Goal: Information Seeking & Learning: Learn about a topic

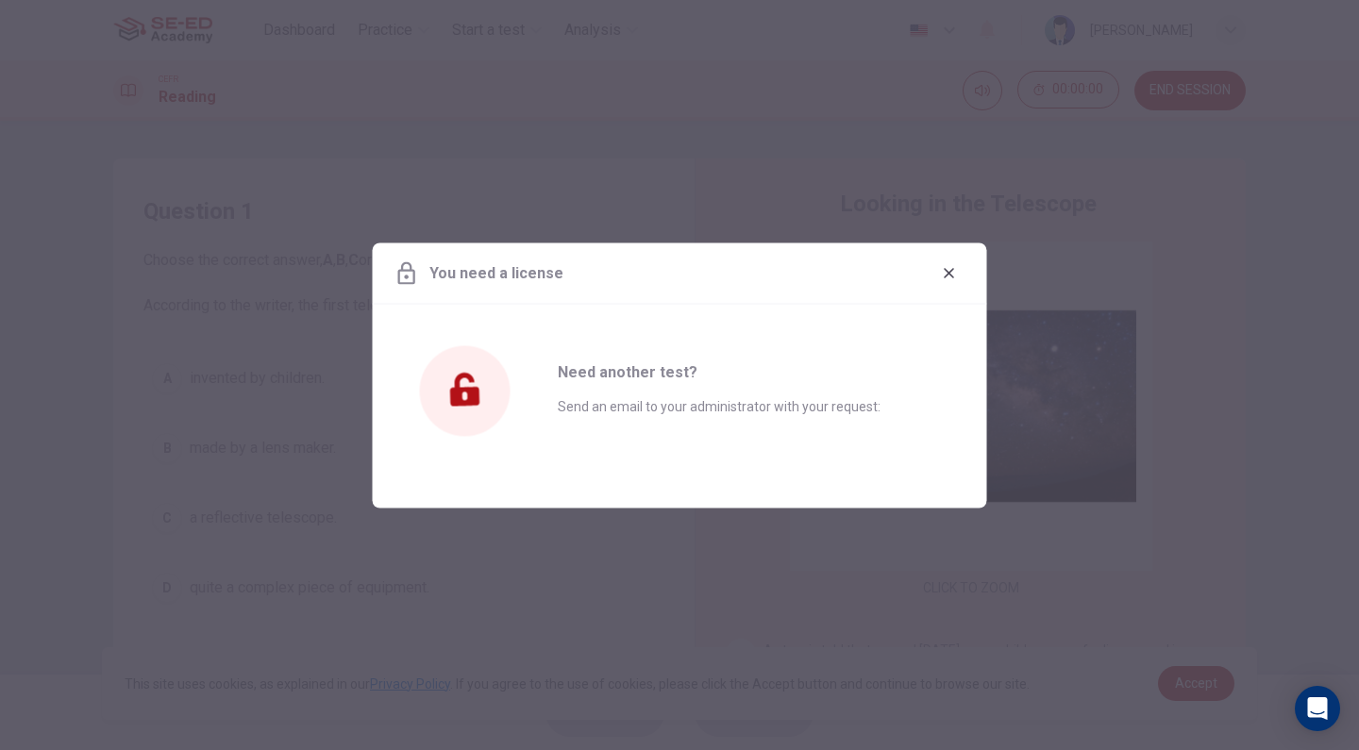
click at [928, 282] on div "You need a license" at bounding box center [680, 273] width 614 height 61
click at [934, 276] on button "button" at bounding box center [949, 273] width 30 height 30
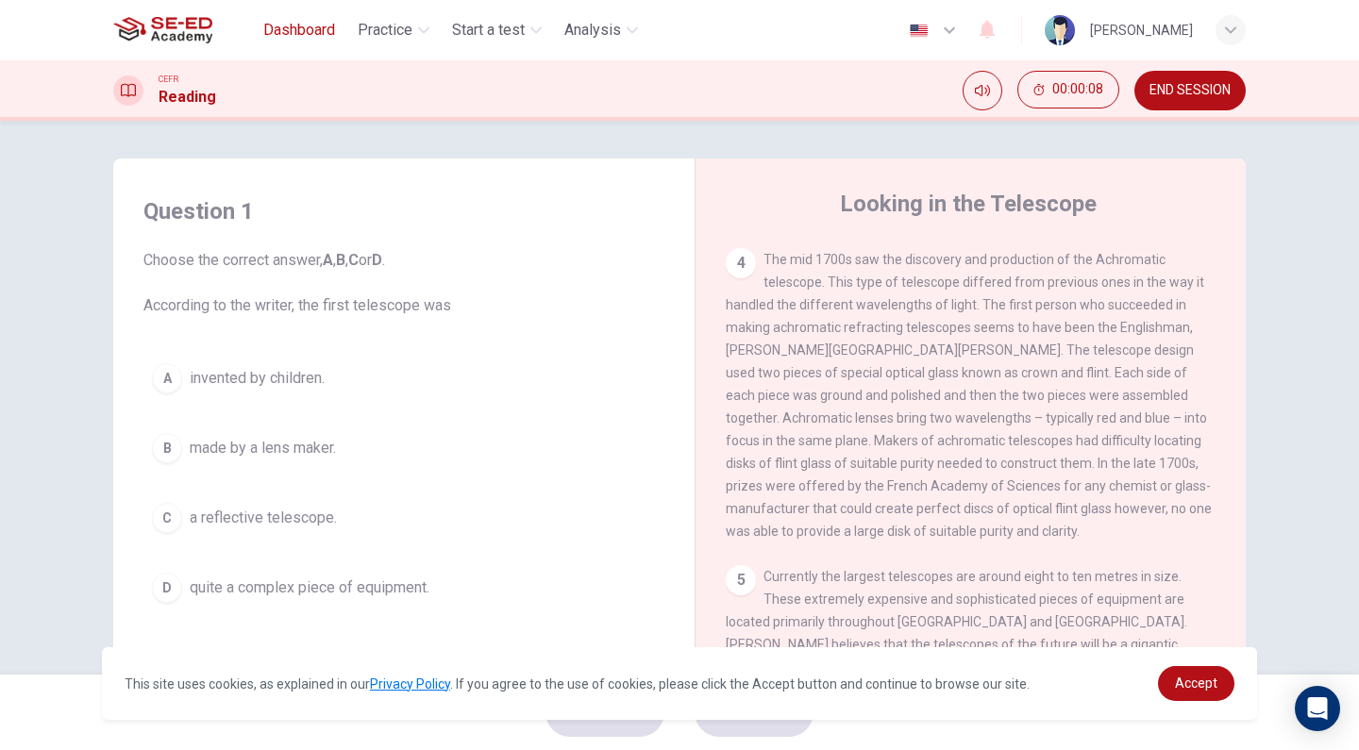
click at [294, 28] on span "Dashboard" at bounding box center [299, 30] width 72 height 23
click at [1194, 93] on span "END SESSION" at bounding box center [1189, 90] width 81 height 15
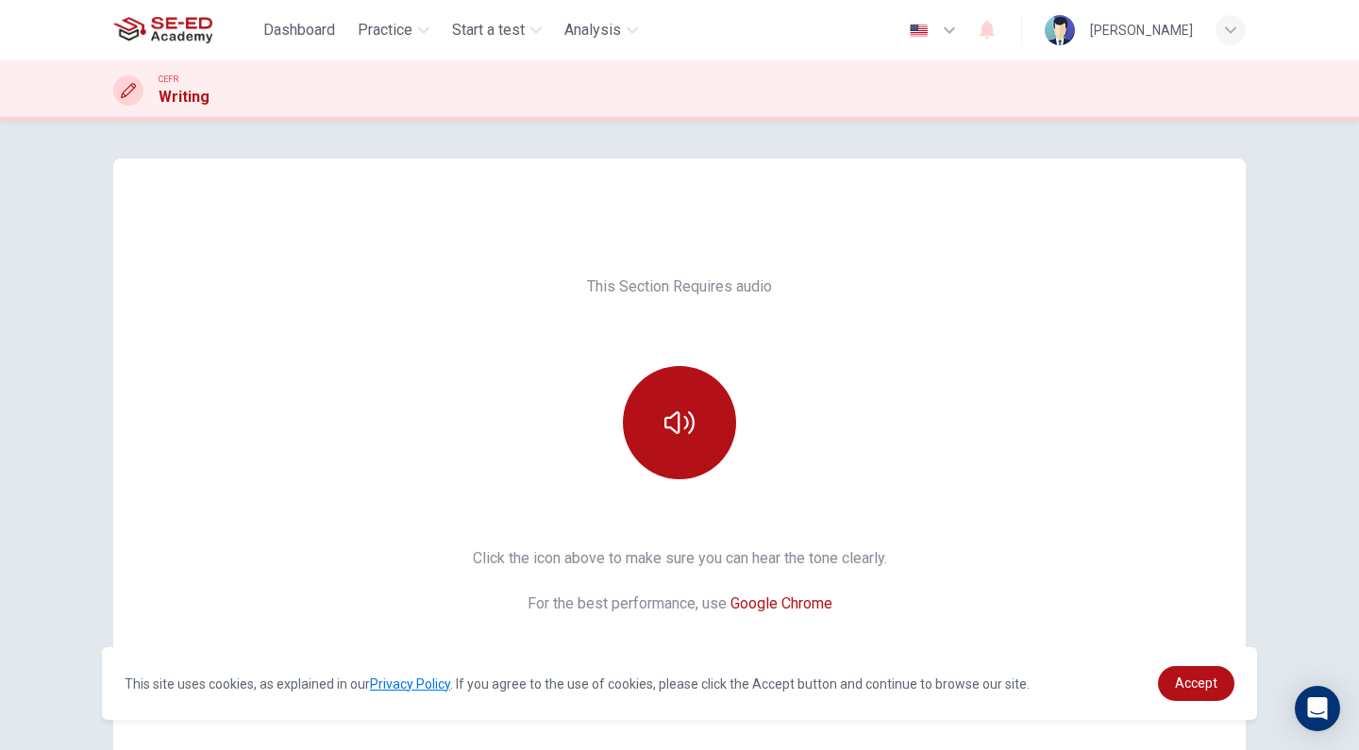
click at [295, 12] on div "Dashboard Practice Start a test Analysis" at bounding box center [379, 30] width 532 height 38
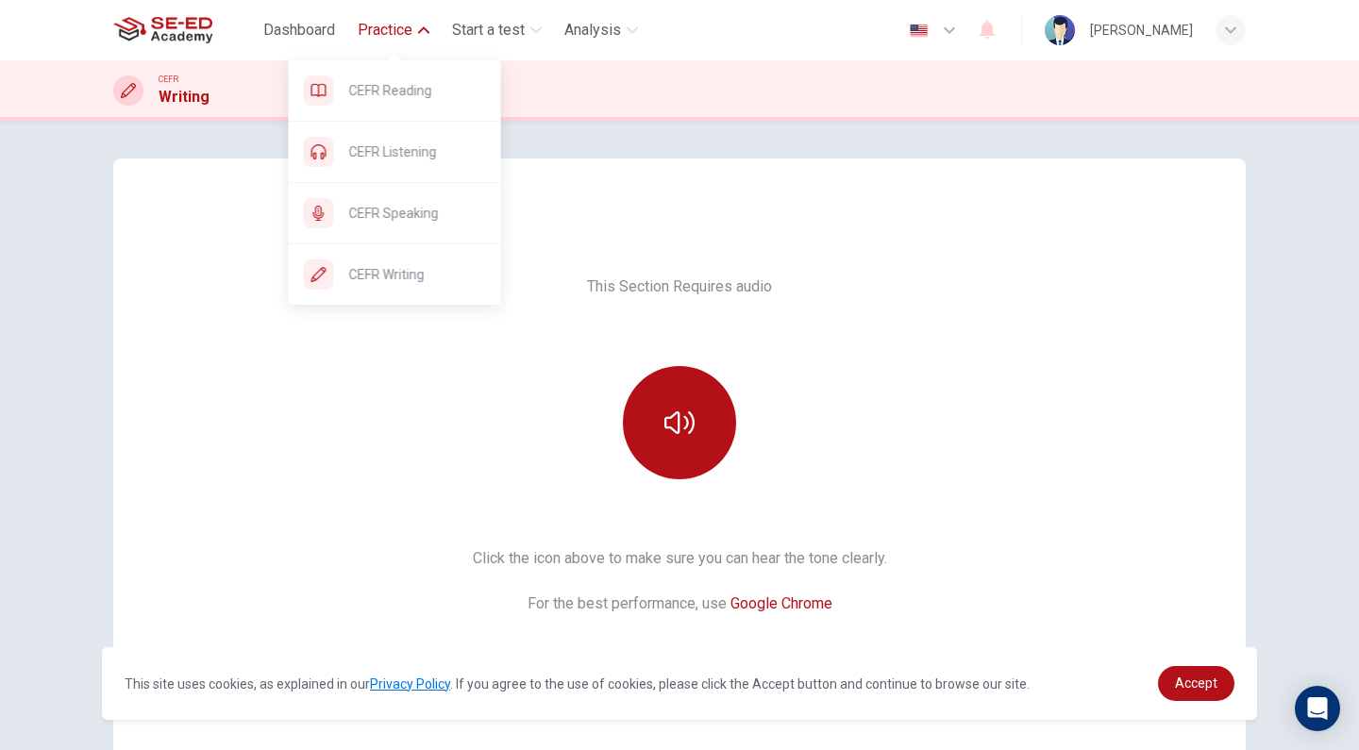
click at [361, 32] on span "Practice" at bounding box center [385, 30] width 55 height 23
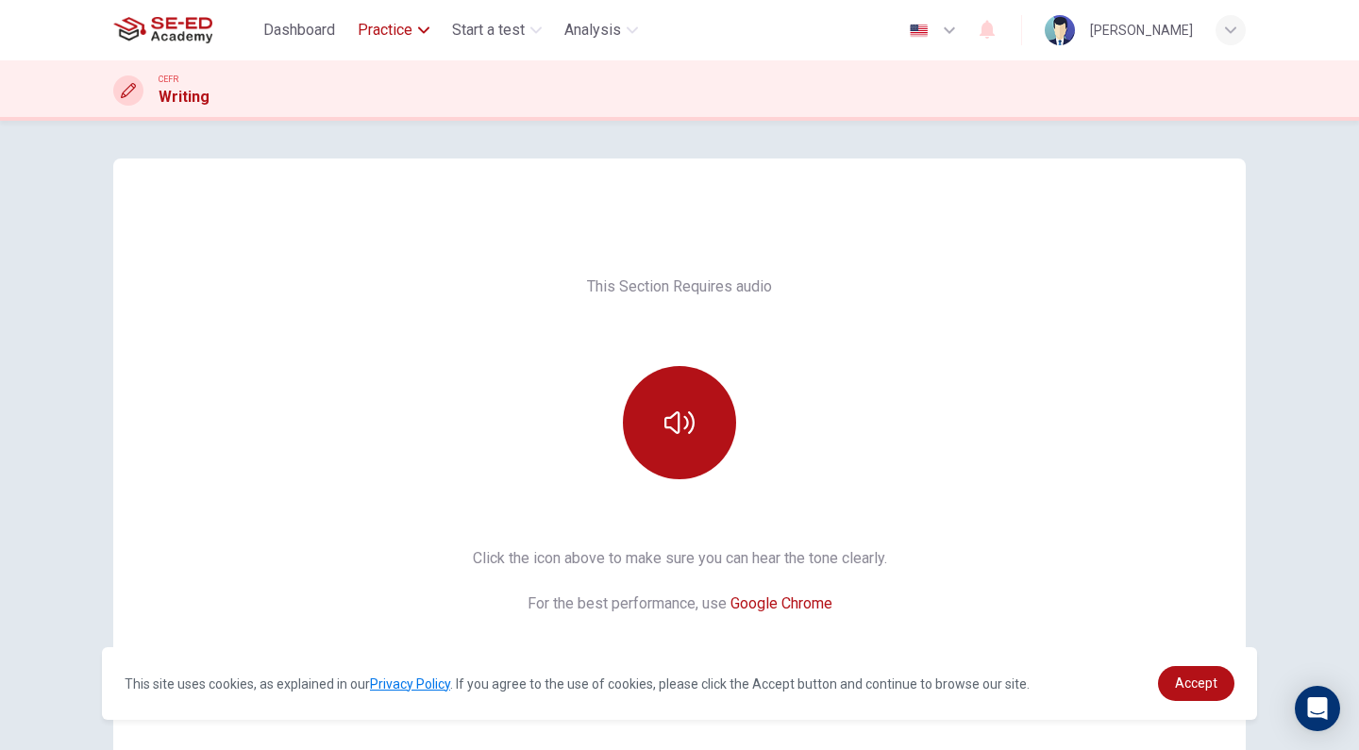
click at [374, 26] on span "Practice" at bounding box center [385, 30] width 55 height 23
click at [366, 16] on button "Practice" at bounding box center [393, 30] width 87 height 34
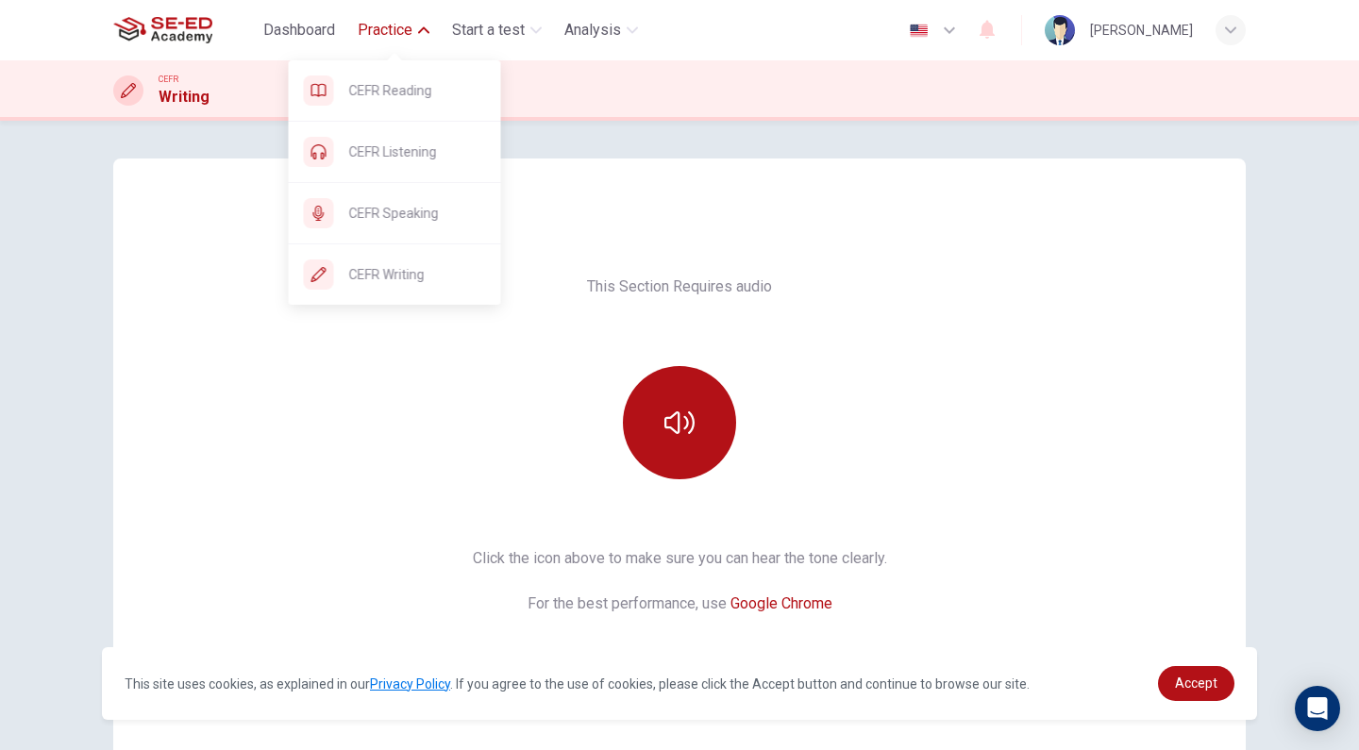
click at [384, 31] on span "Practice" at bounding box center [385, 30] width 55 height 23
click at [381, 27] on span "Practice" at bounding box center [385, 30] width 55 height 23
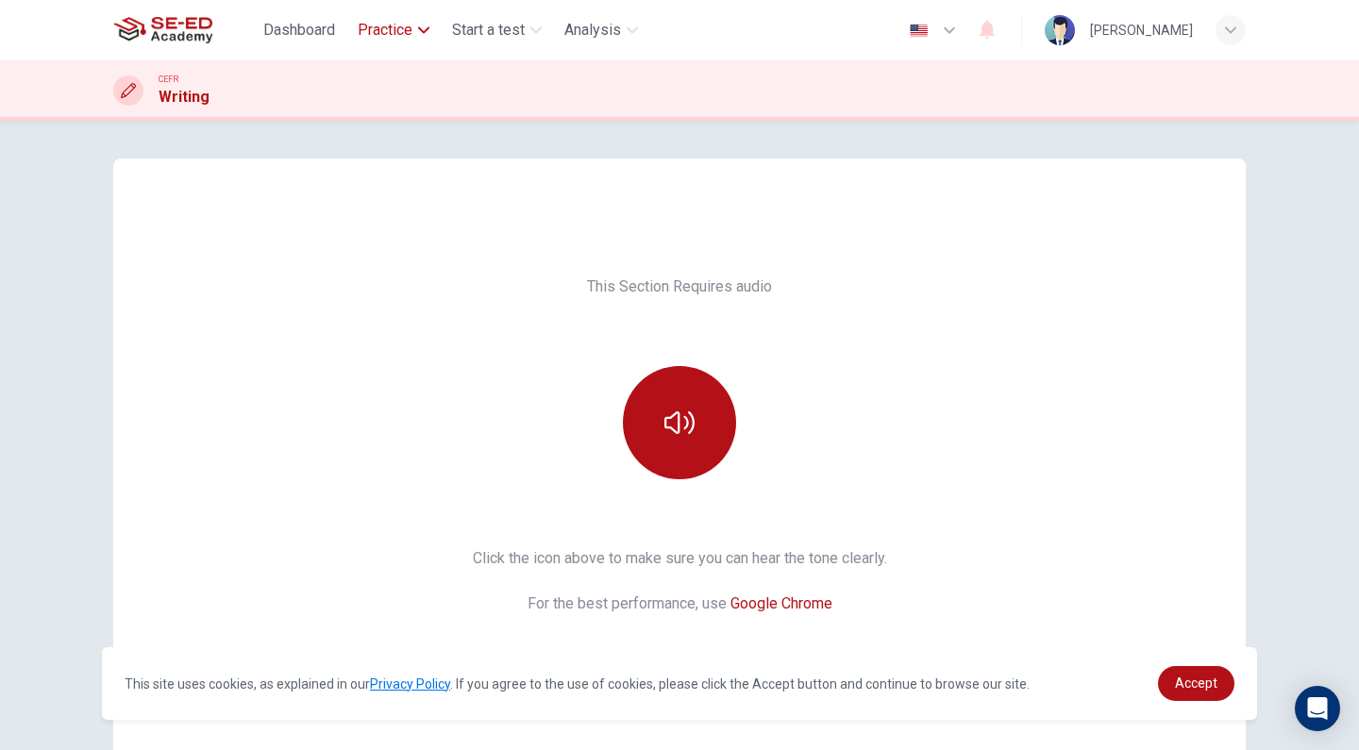
click at [379, 38] on span "Practice" at bounding box center [385, 30] width 55 height 23
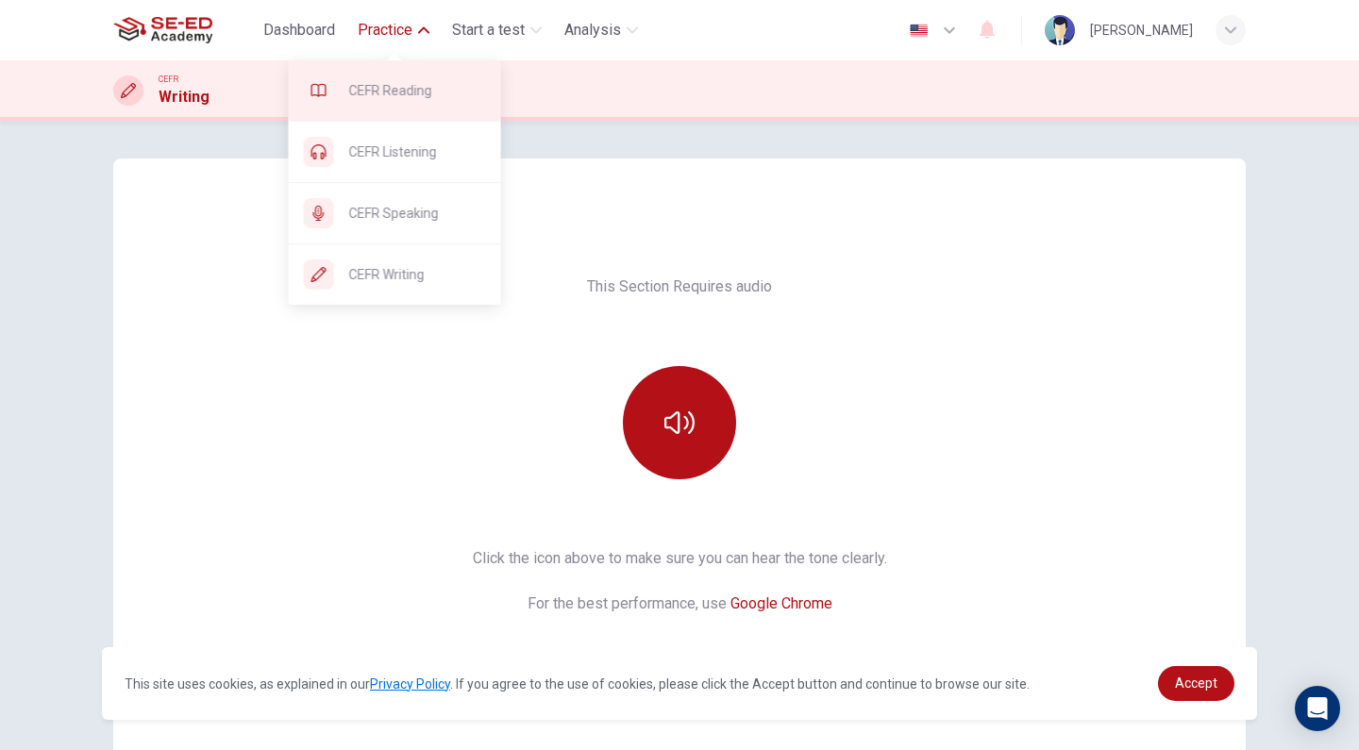
click at [373, 96] on span "CEFR Reading" at bounding box center [417, 90] width 137 height 23
